Goal: Check status: Check status

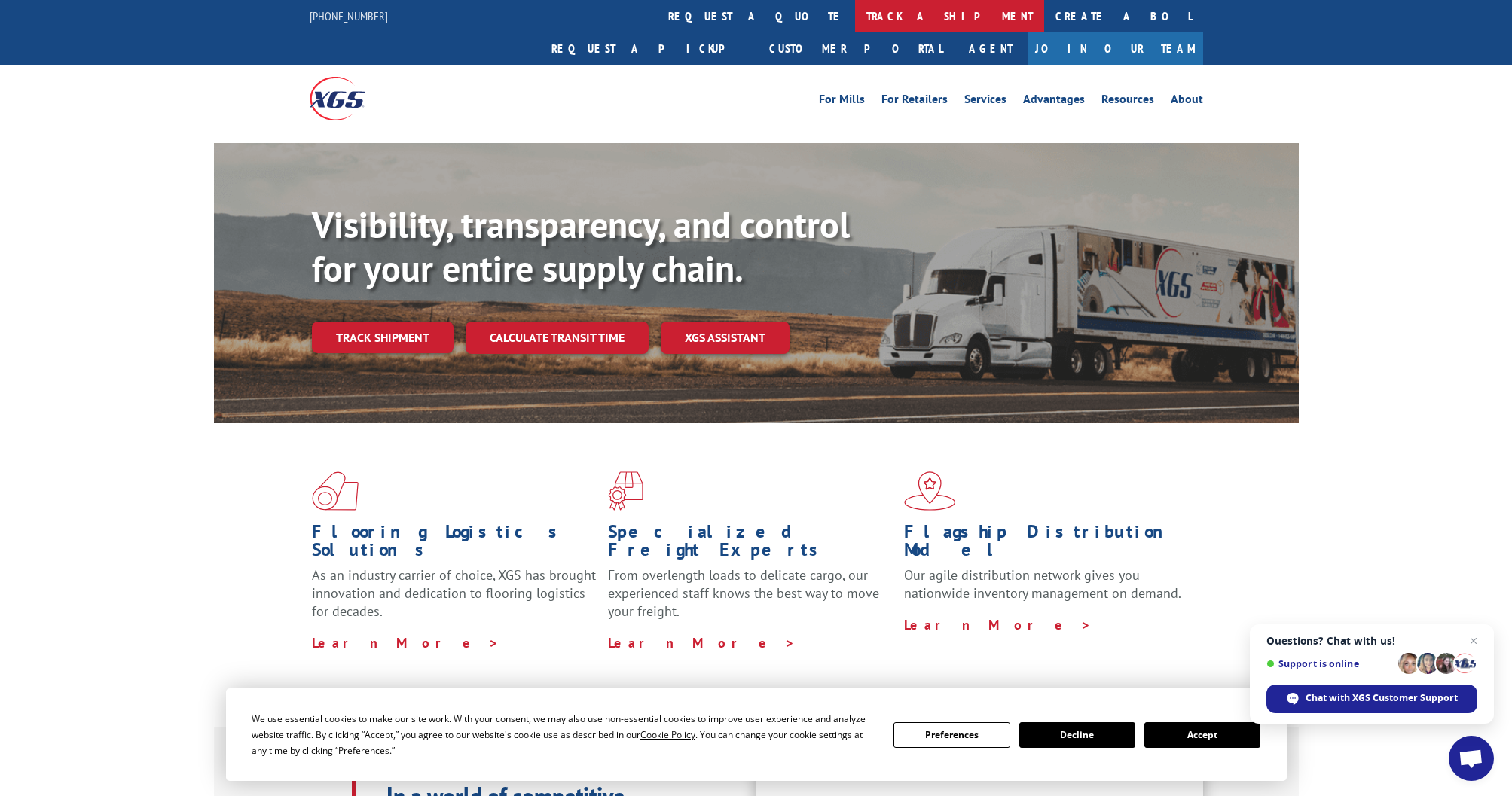
click at [855, 19] on link "track a shipment" at bounding box center [949, 16] width 189 height 33
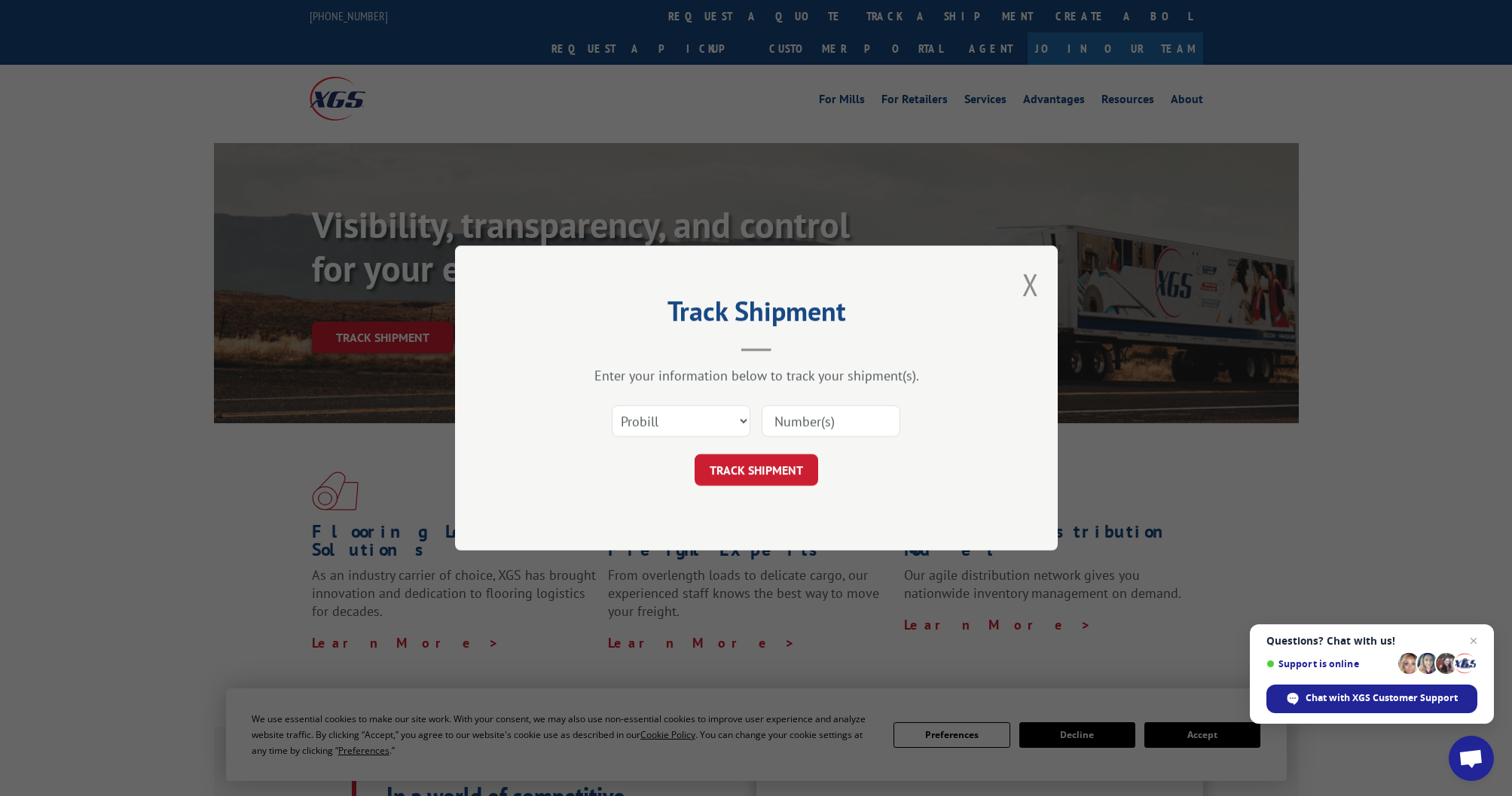
click at [863, 419] on input at bounding box center [832, 421] width 139 height 32
type input "645744"
drag, startPoint x: 789, startPoint y: 476, endPoint x: 874, endPoint y: 474, distance: 85.0
click at [789, 476] on button "TRACK SHIPMENT" at bounding box center [756, 470] width 124 height 32
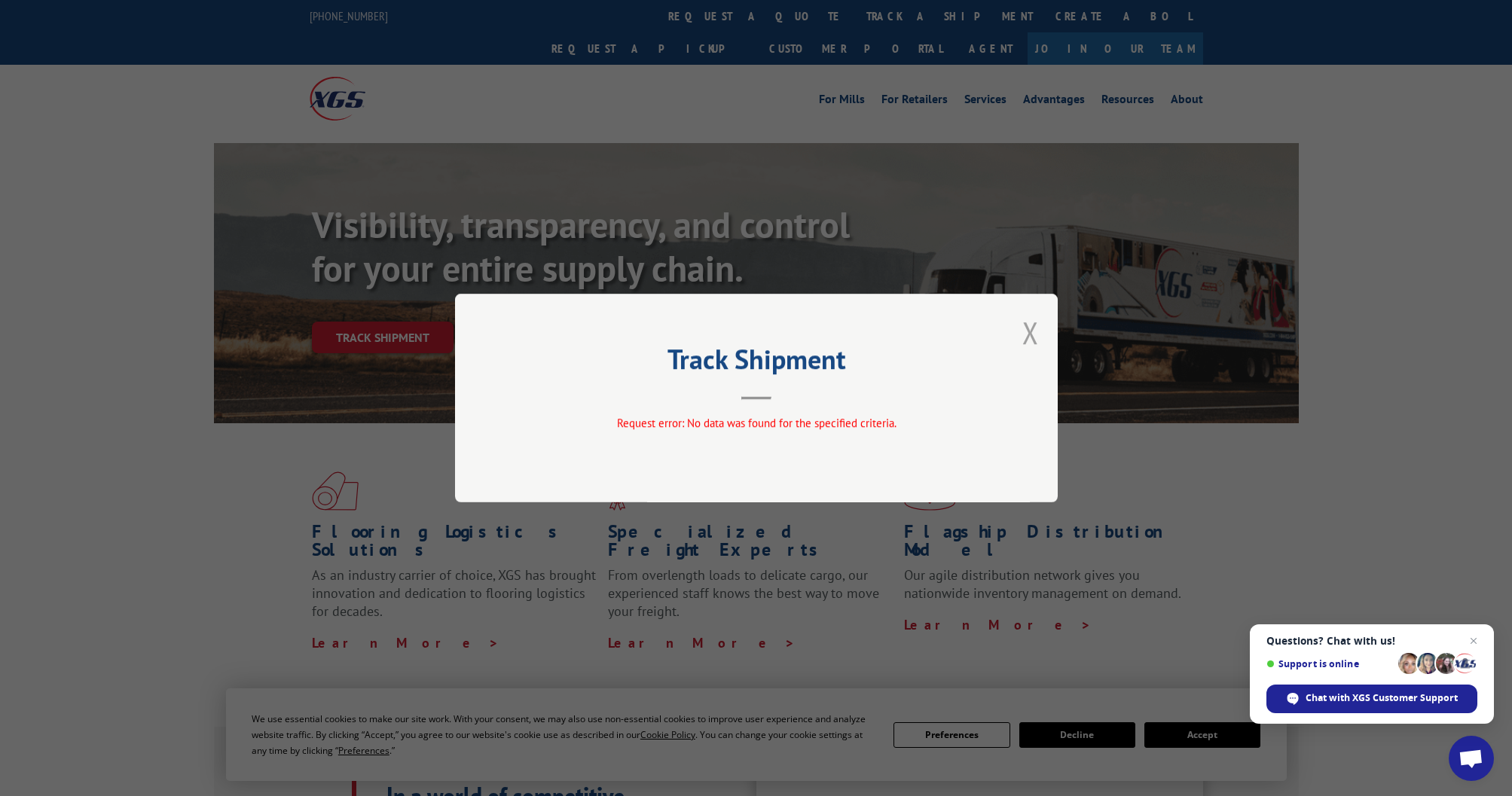
click at [1035, 336] on button "Close modal" at bounding box center [1030, 332] width 17 height 40
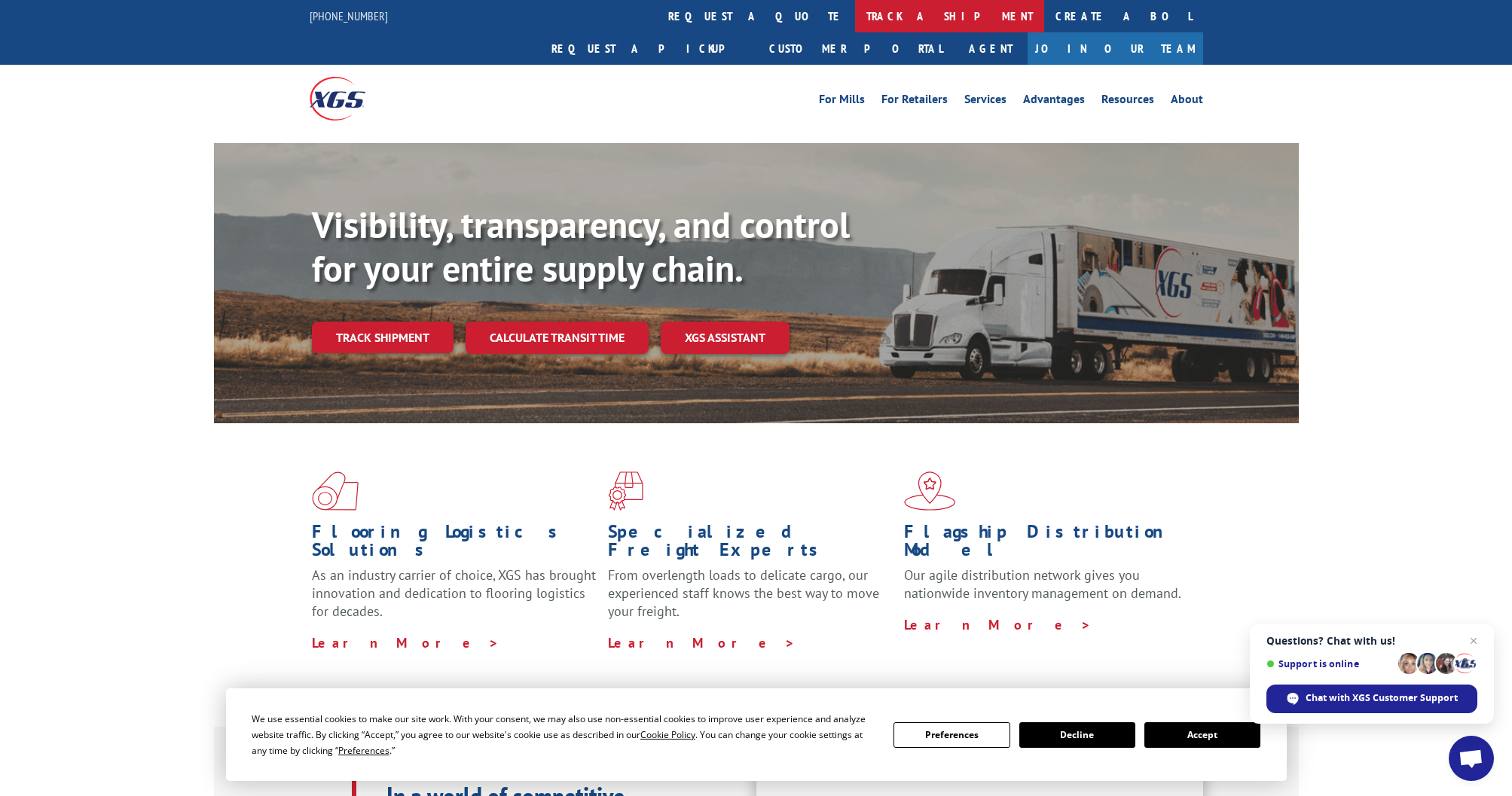
click at [855, 13] on link "track a shipment" at bounding box center [949, 16] width 189 height 33
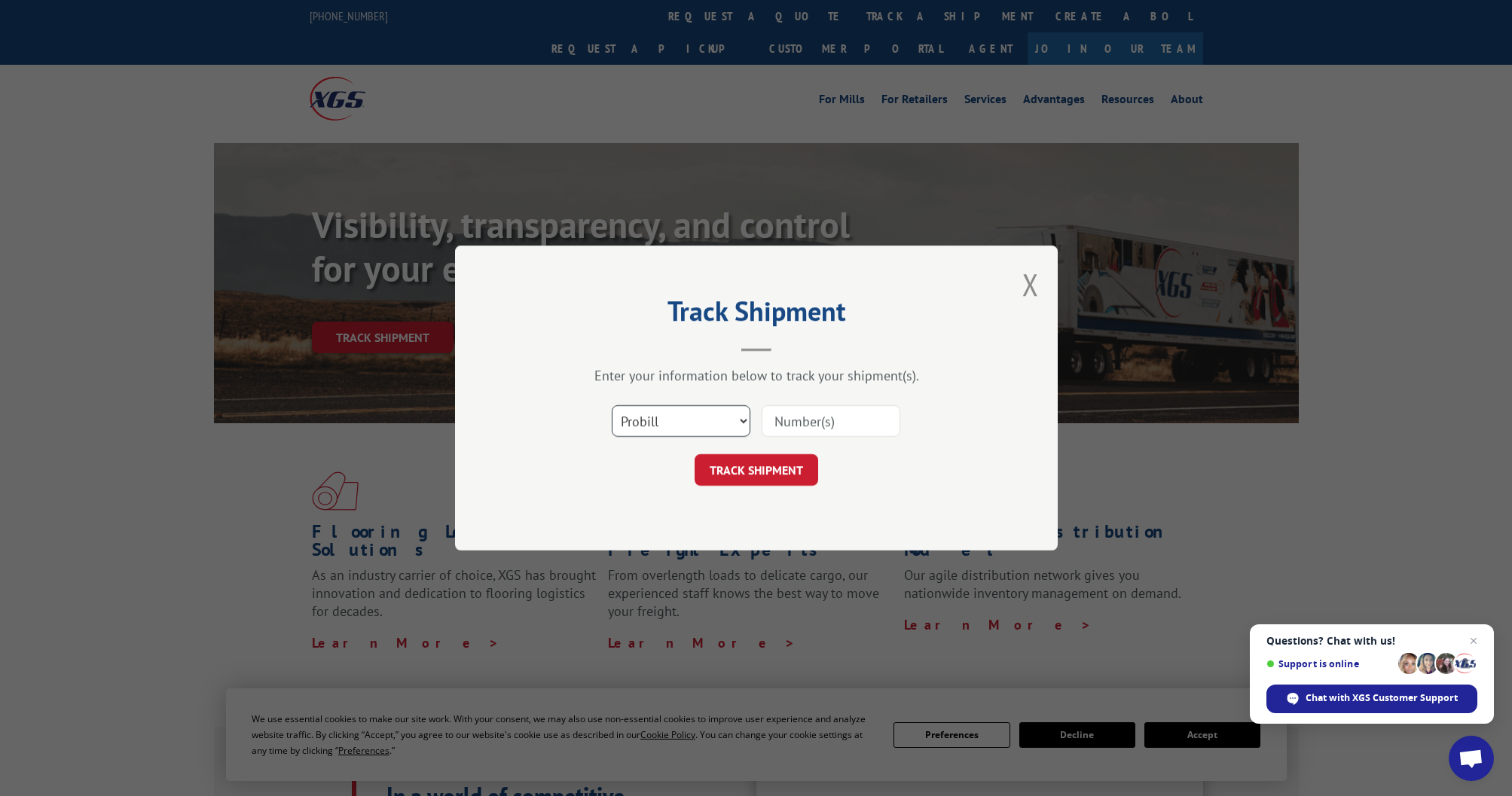
click at [742, 421] on select "Select category... Probill BOL PO" at bounding box center [681, 421] width 139 height 32
select select "bol"
click at [612, 405] on select "Select category... Probill BOL PO" at bounding box center [681, 421] width 139 height 32
click at [862, 416] on input at bounding box center [832, 421] width 139 height 32
click at [852, 416] on input at bounding box center [832, 421] width 139 height 32
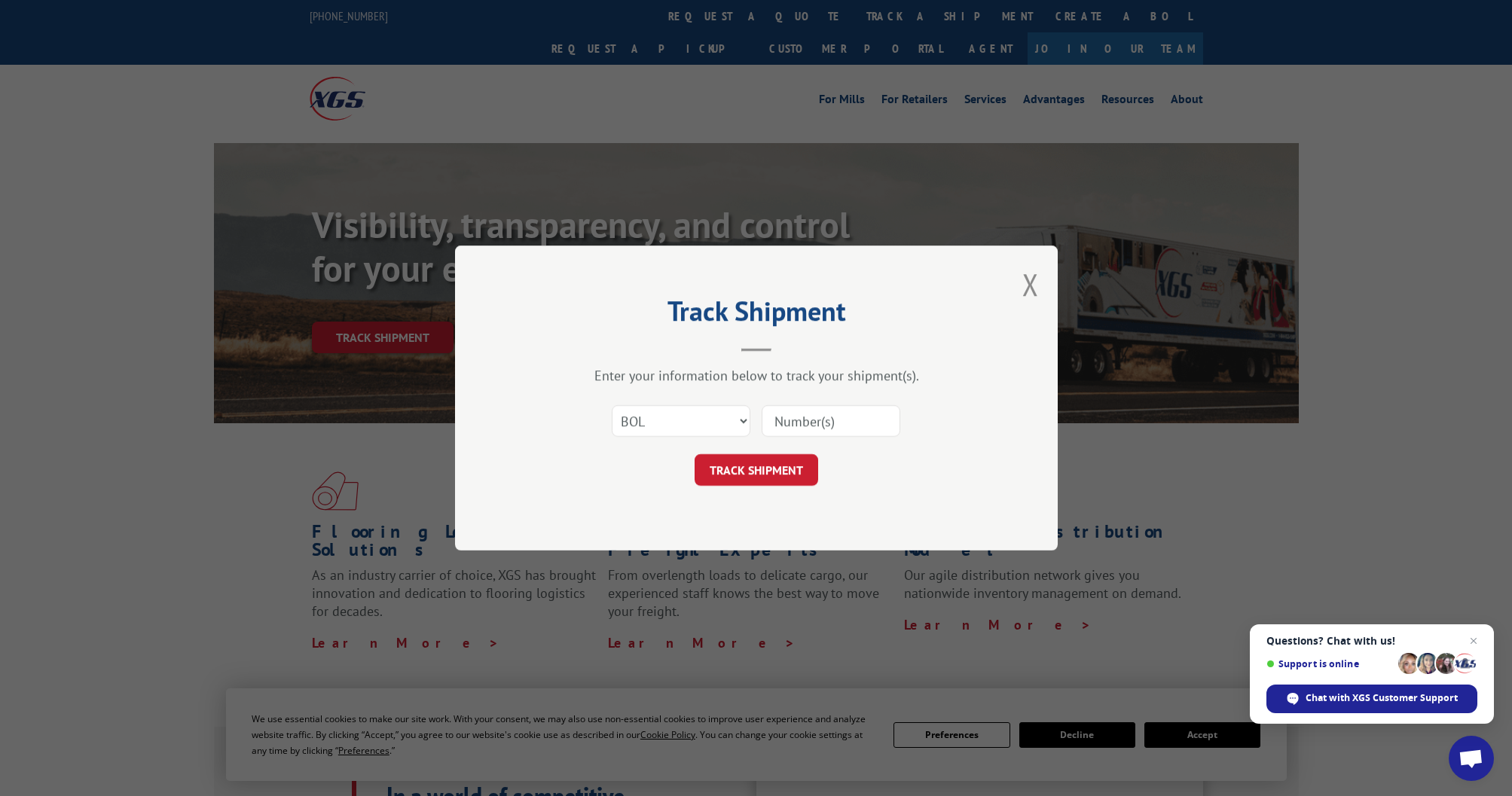
type input "645744"
click at [778, 463] on button "TRACK SHIPMENT" at bounding box center [756, 470] width 124 height 32
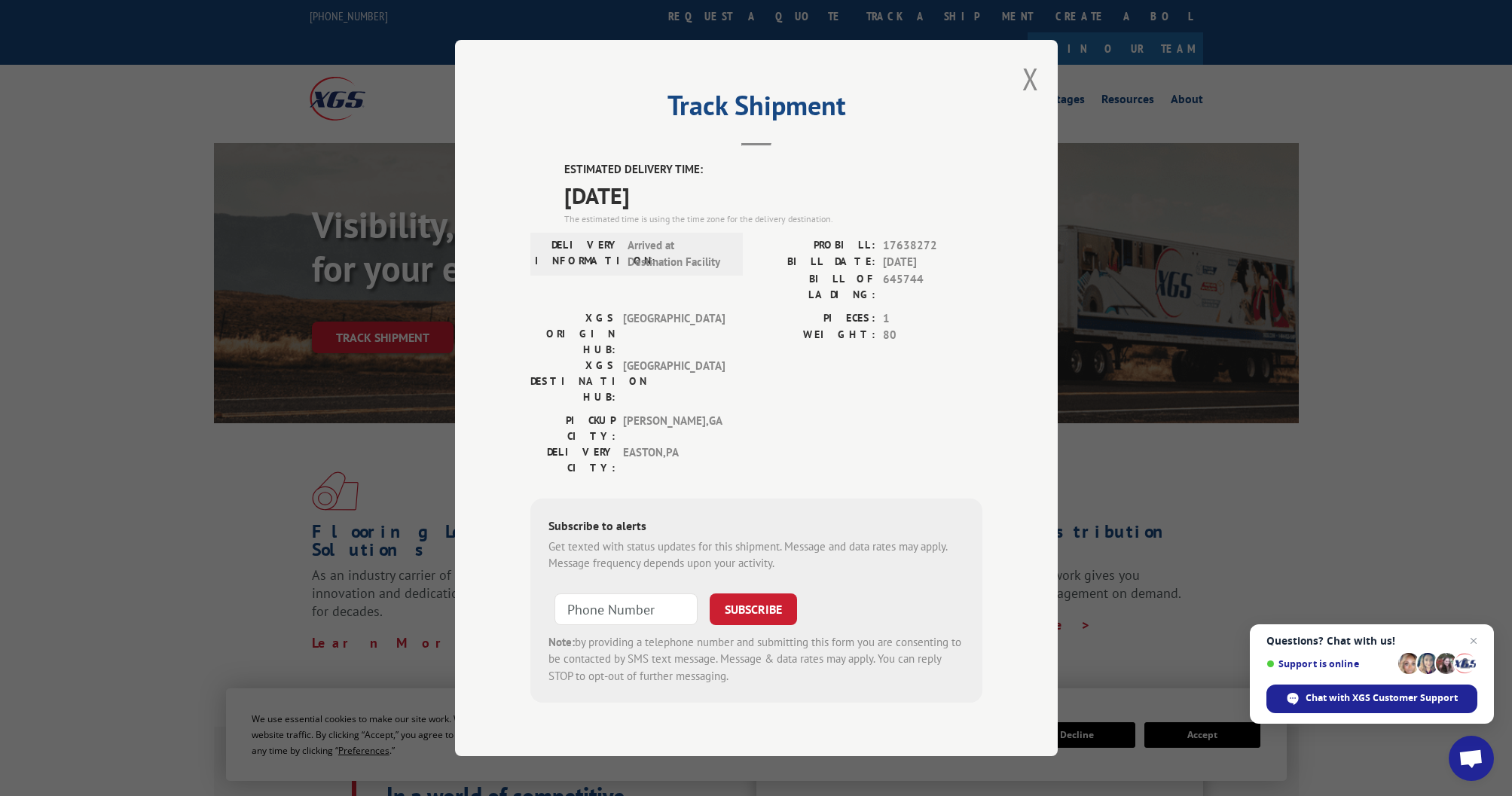
scroll to position [27, 0]
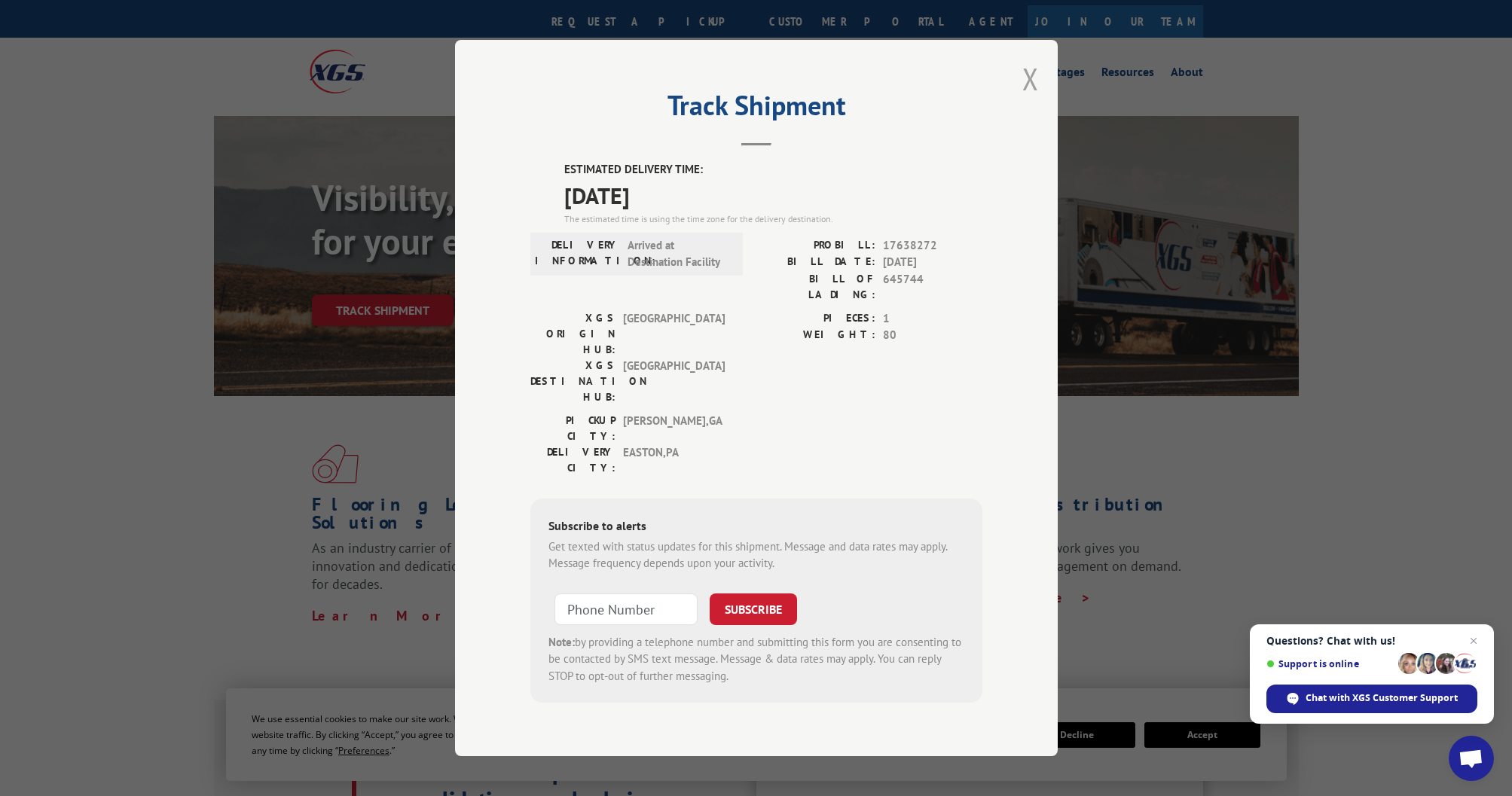
click at [1025, 93] on button "Close modal" at bounding box center [1030, 78] width 17 height 40
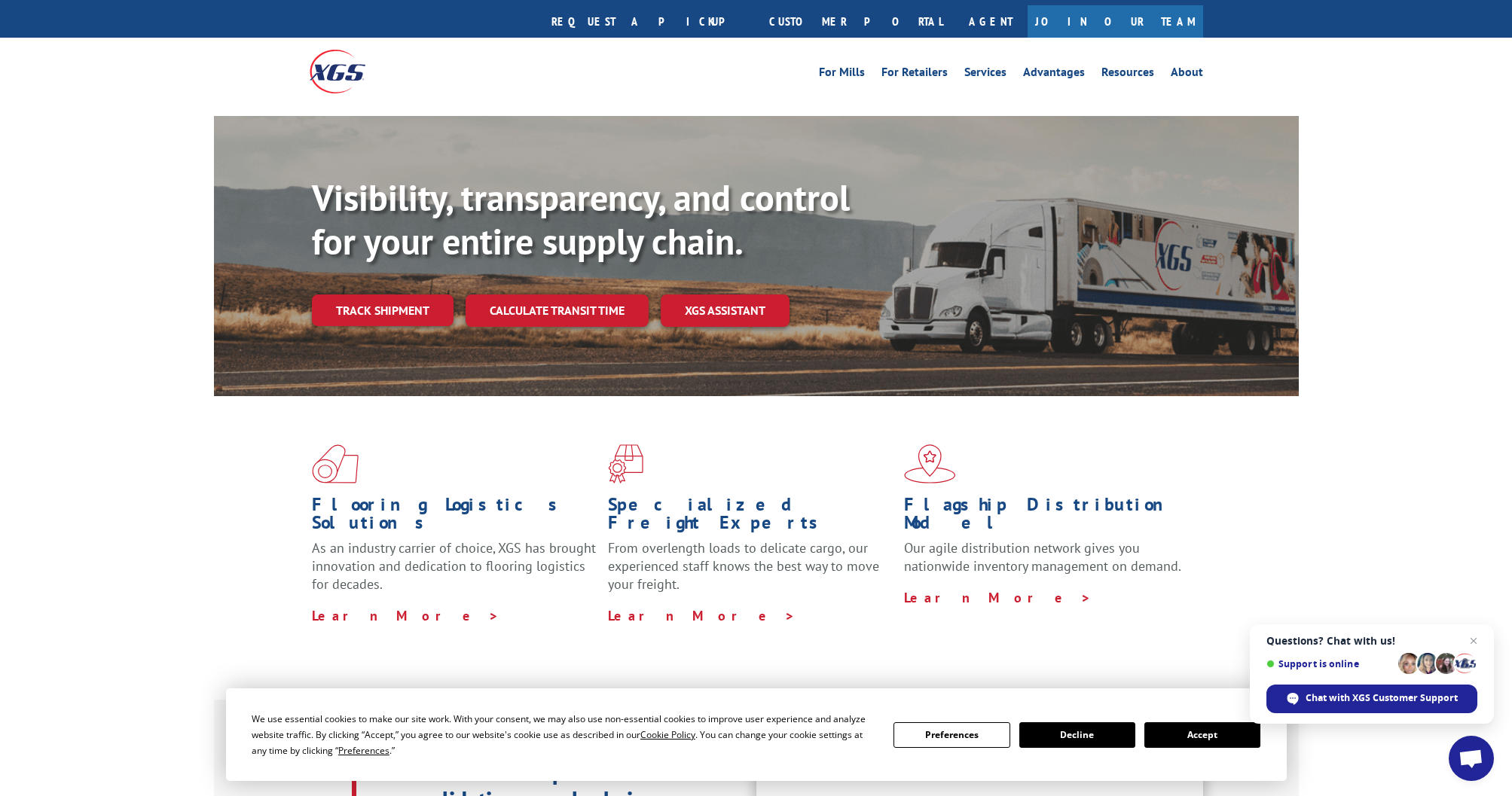
scroll to position [0, 0]
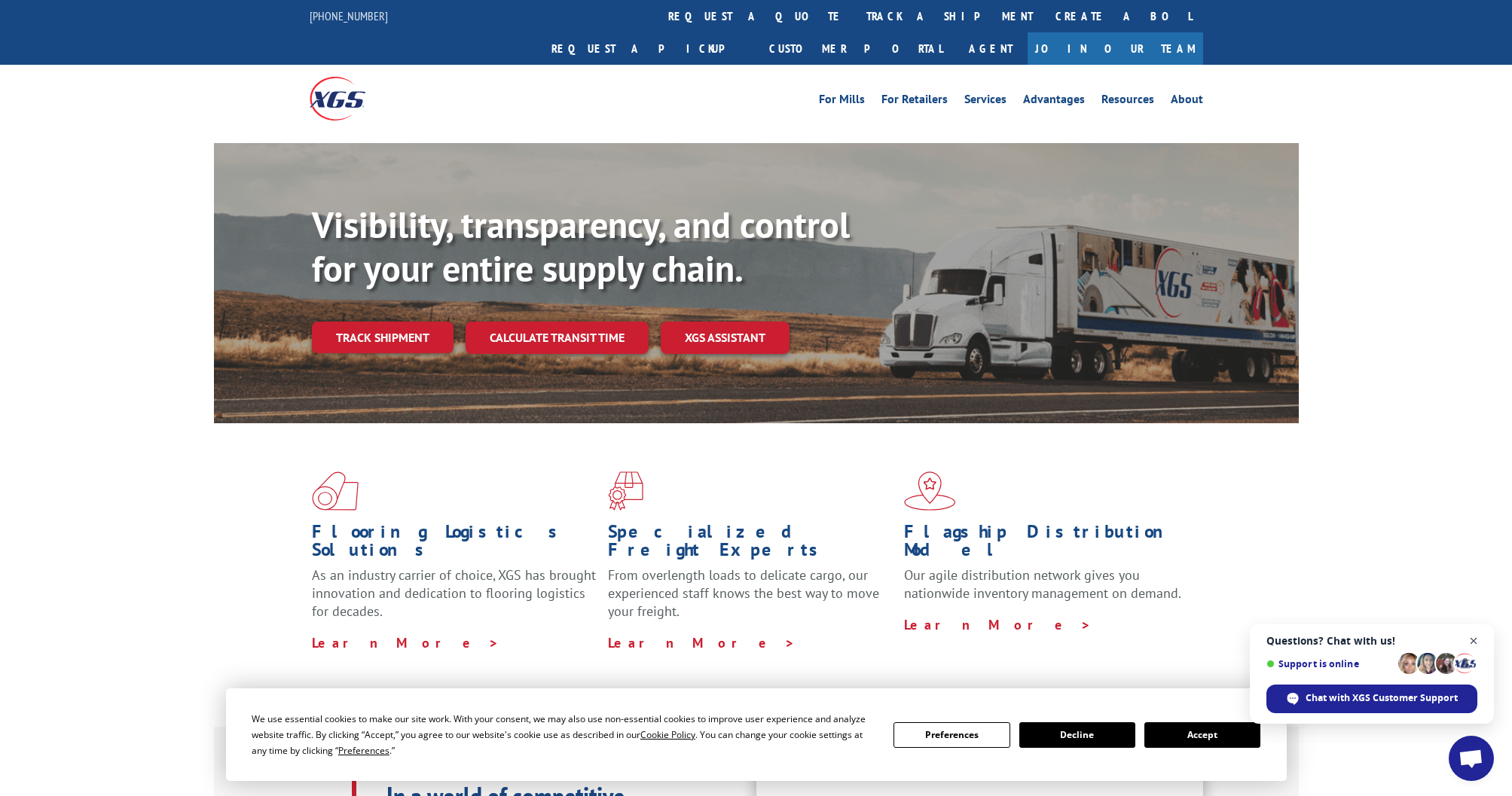
click at [1479, 638] on span "Close chat" at bounding box center [1473, 640] width 18 height 18
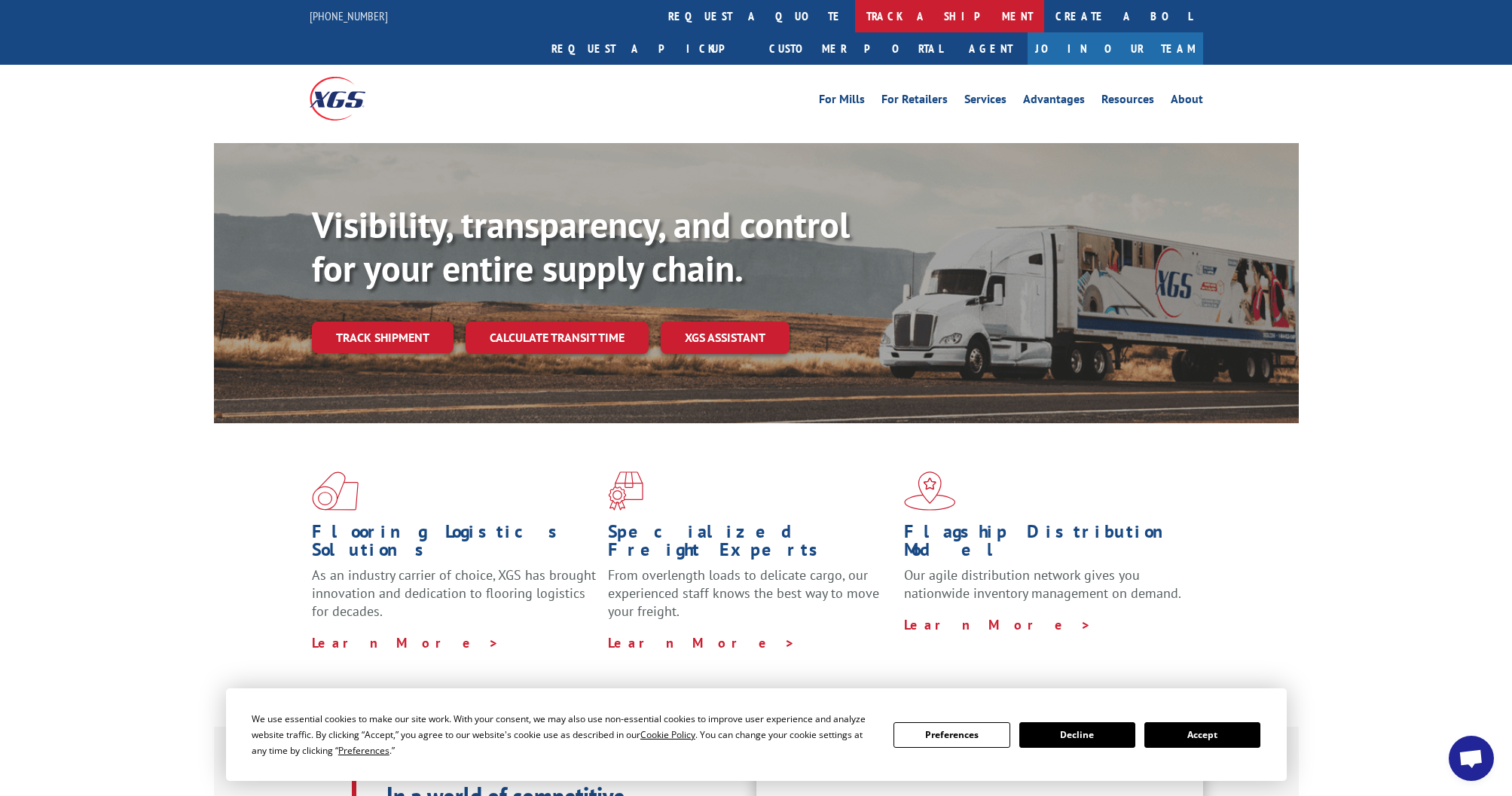
click at [855, 17] on link "track a shipment" at bounding box center [949, 16] width 189 height 33
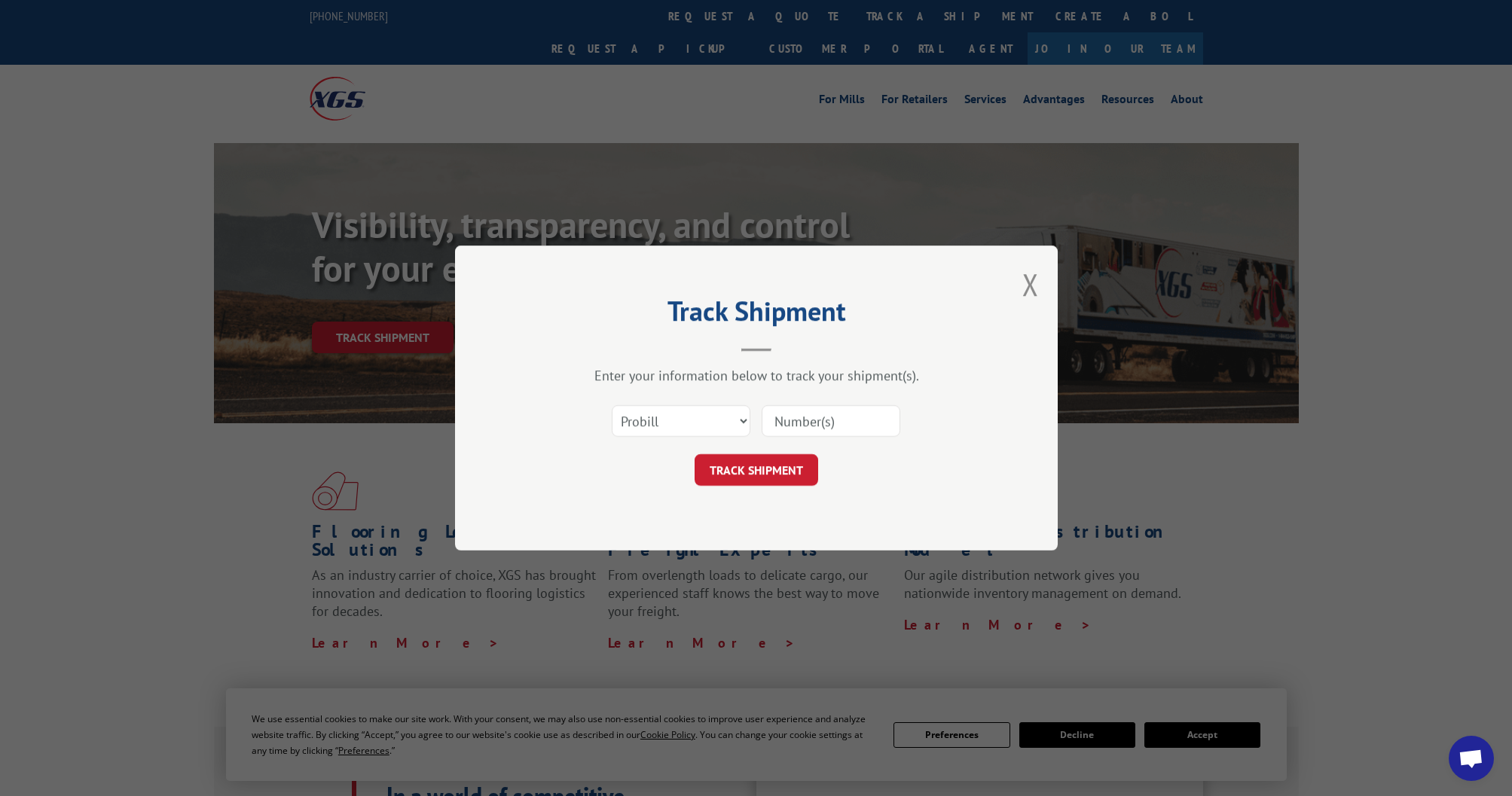
click at [869, 420] on input at bounding box center [832, 421] width 139 height 32
type input "645744"
click at [744, 424] on select "Select category... Probill BOL PO" at bounding box center [681, 421] width 139 height 32
select select "bol"
click at [612, 405] on select "Select category... Probill BOL PO" at bounding box center [681, 421] width 139 height 32
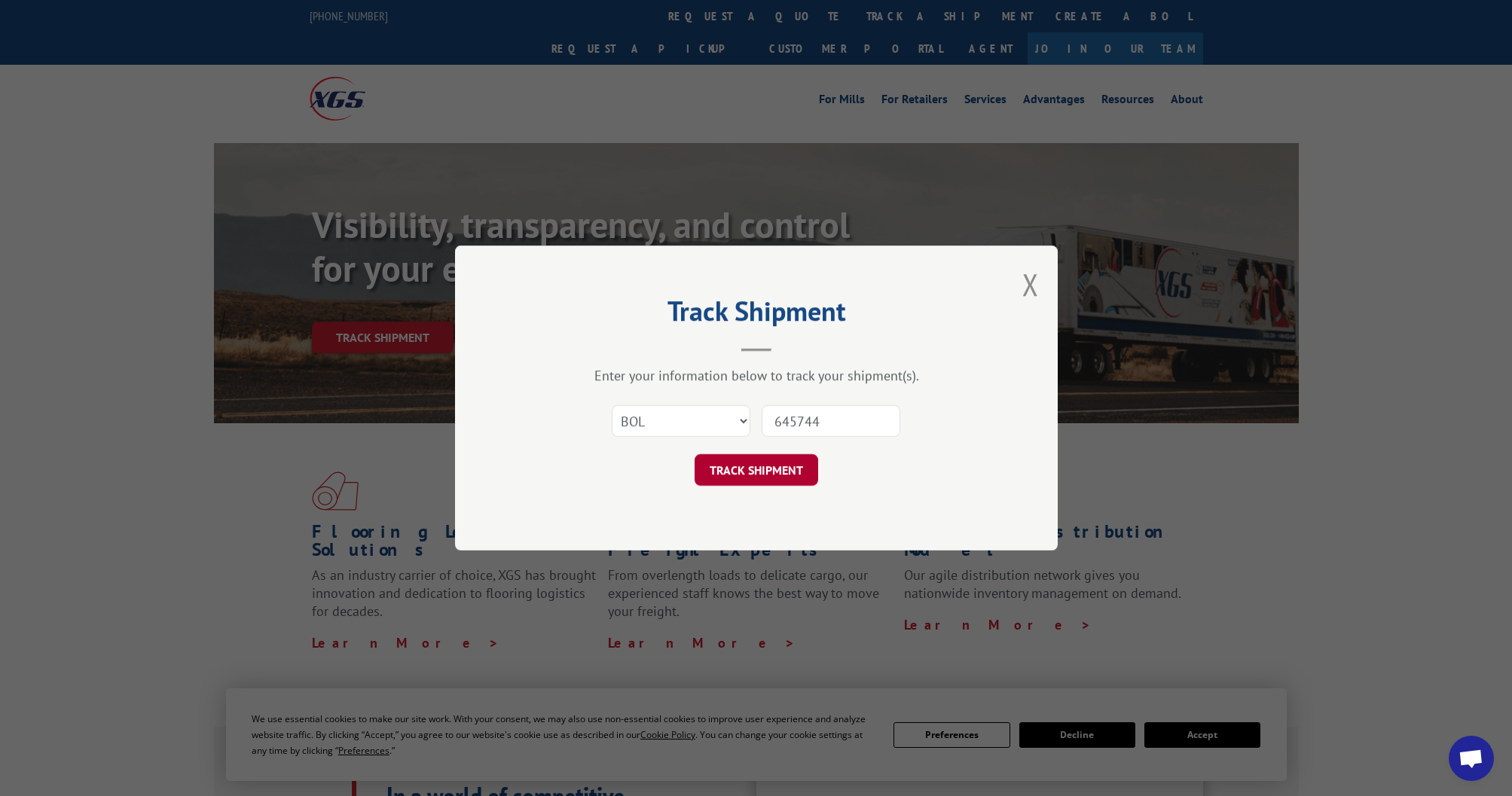
click at [734, 479] on button "TRACK SHIPMENT" at bounding box center [756, 470] width 124 height 32
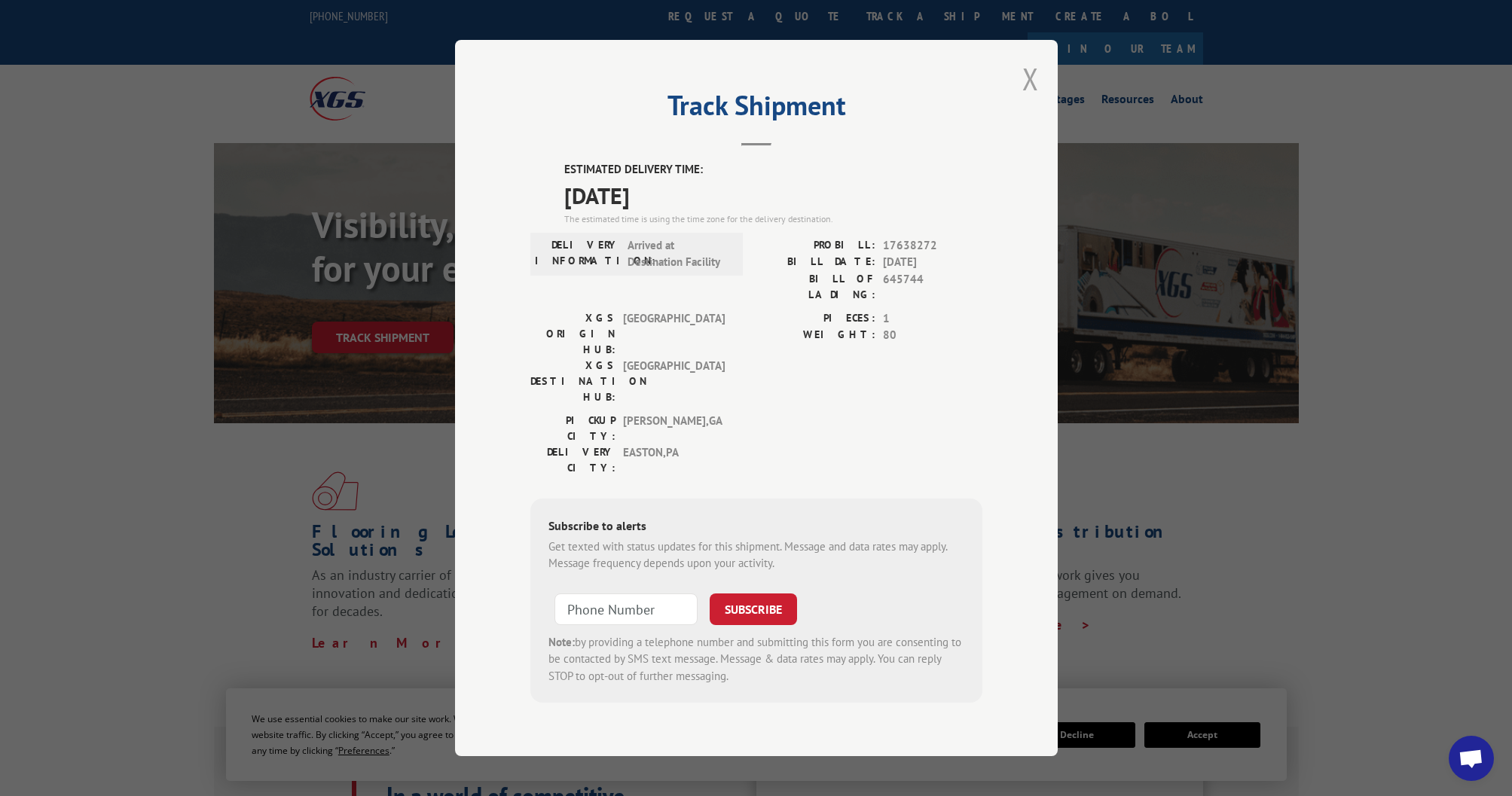
click at [1027, 98] on button "Close modal" at bounding box center [1030, 78] width 17 height 40
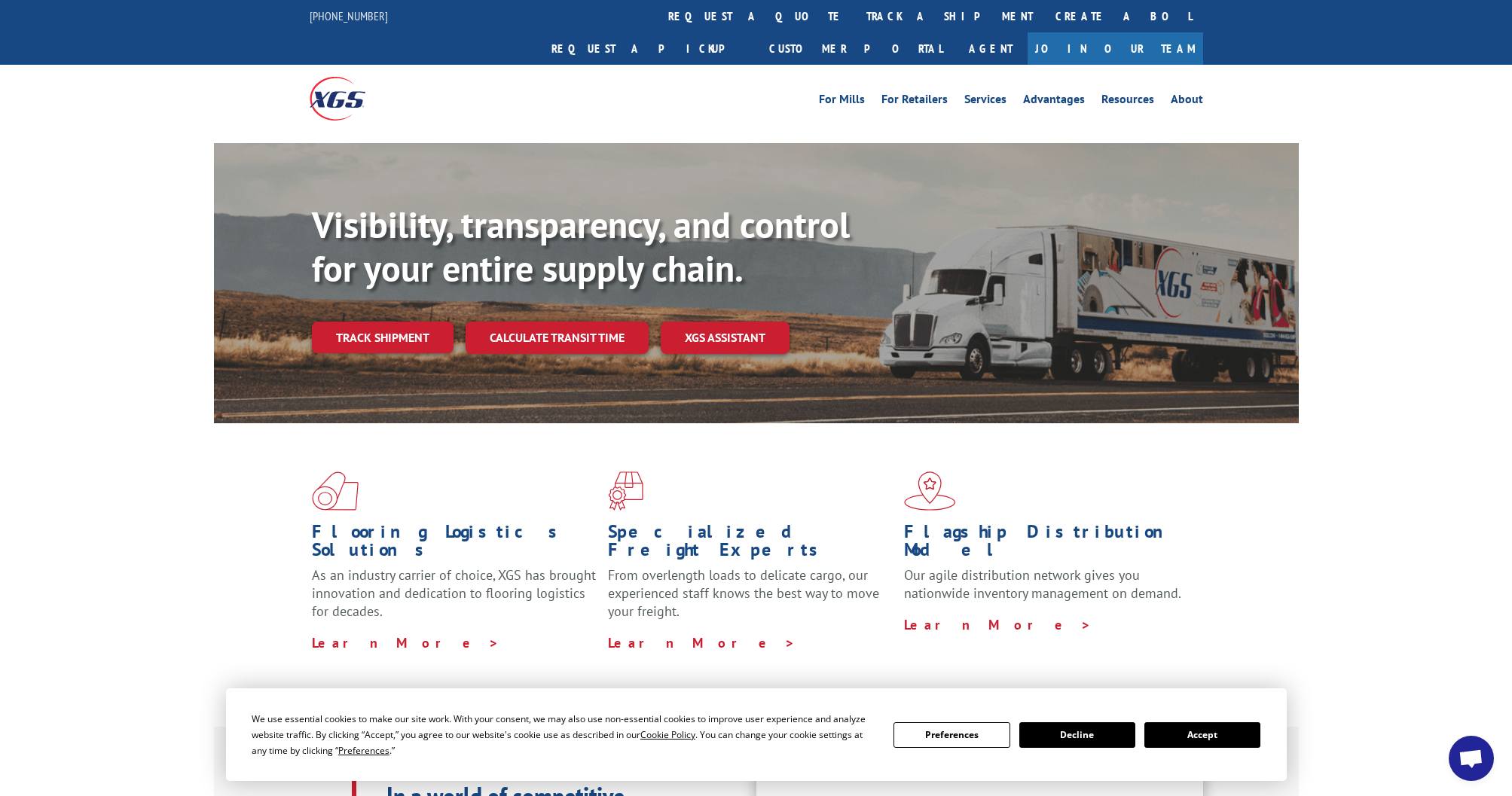
scroll to position [1, 0]
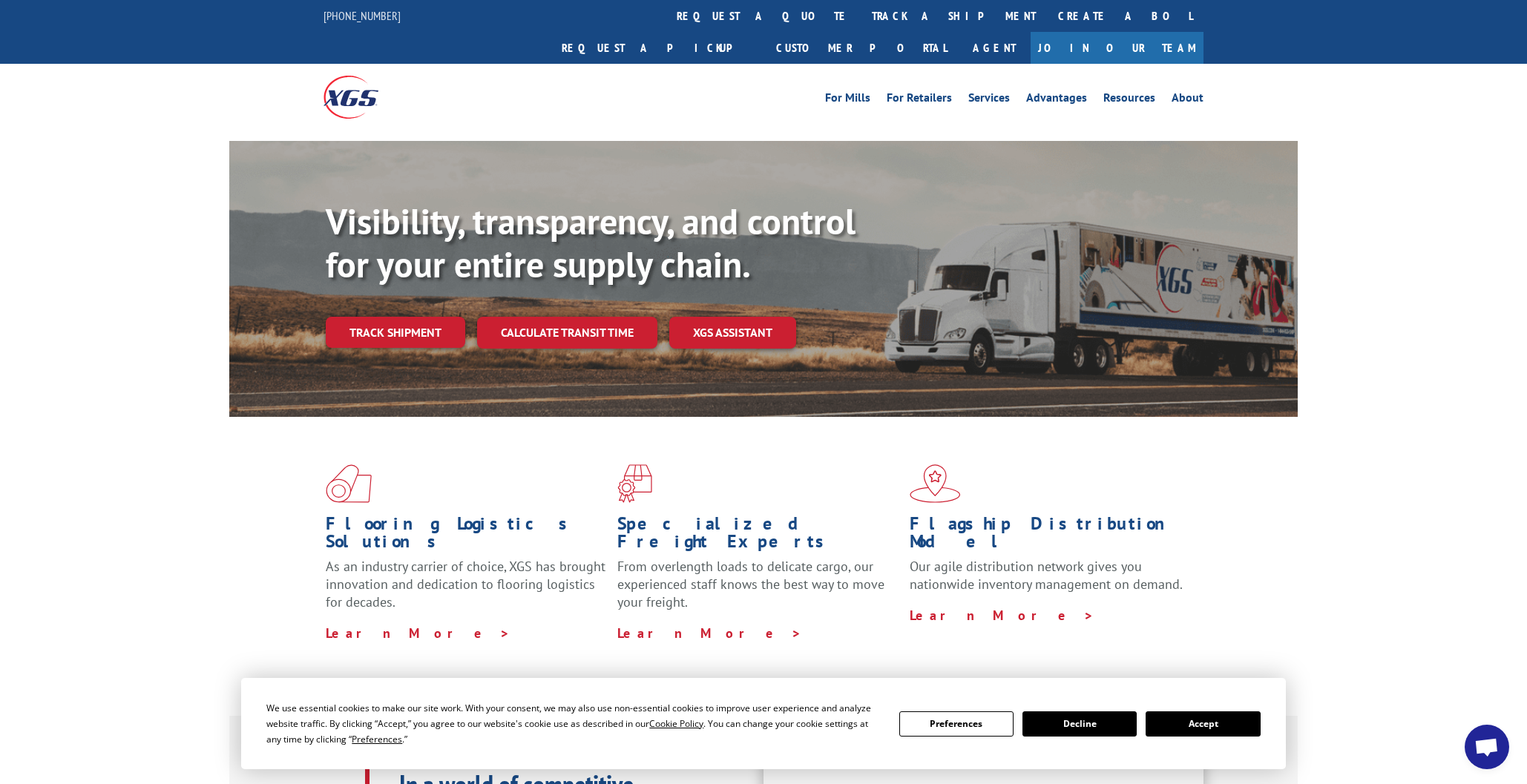
click at [1190, 725] on button "Accept" at bounding box center [1202, 723] width 114 height 25
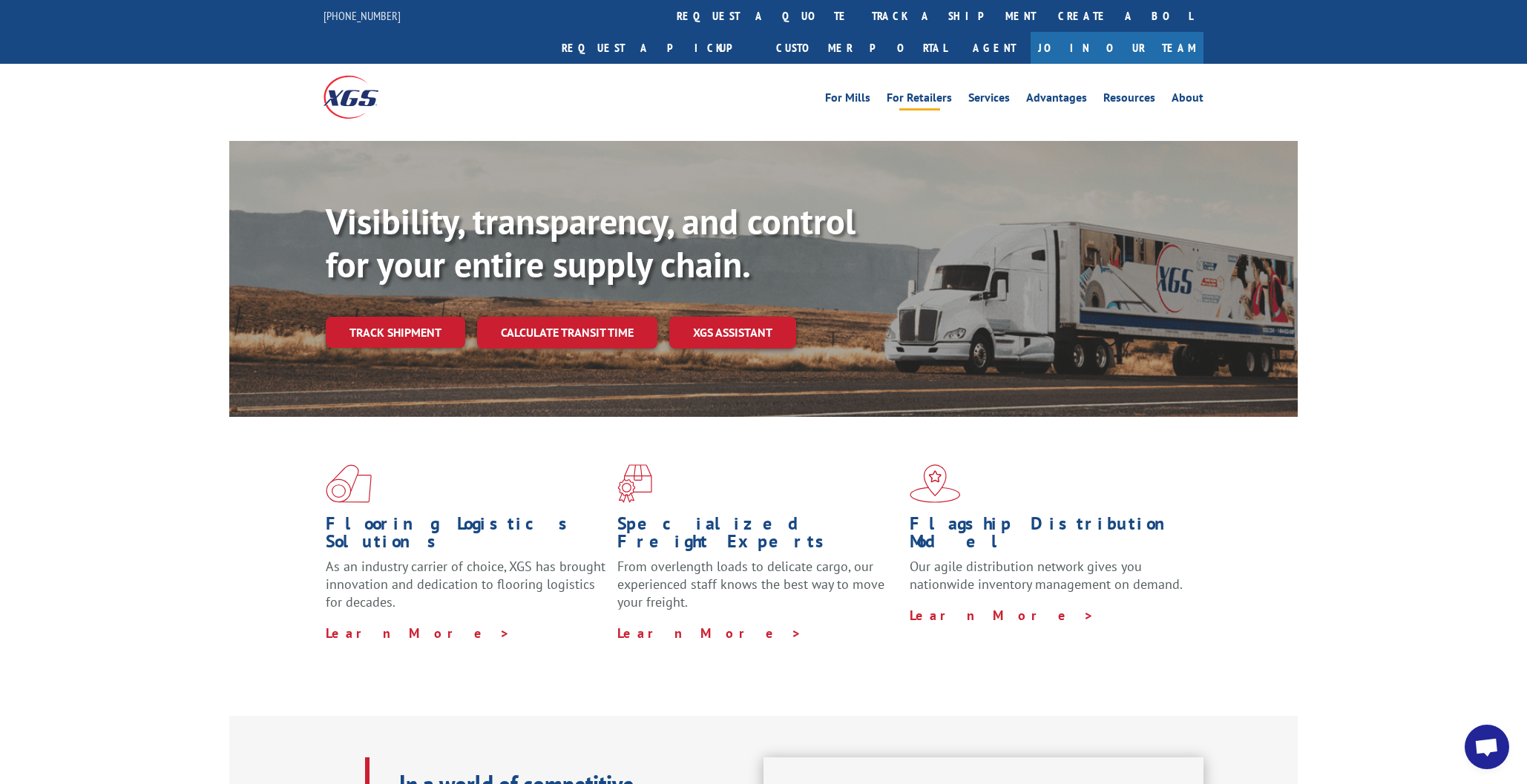
scroll to position [1, 0]
click at [957, 31] on link "Customer Portal" at bounding box center [861, 47] width 193 height 32
